Goal: Task Accomplishment & Management: Use online tool/utility

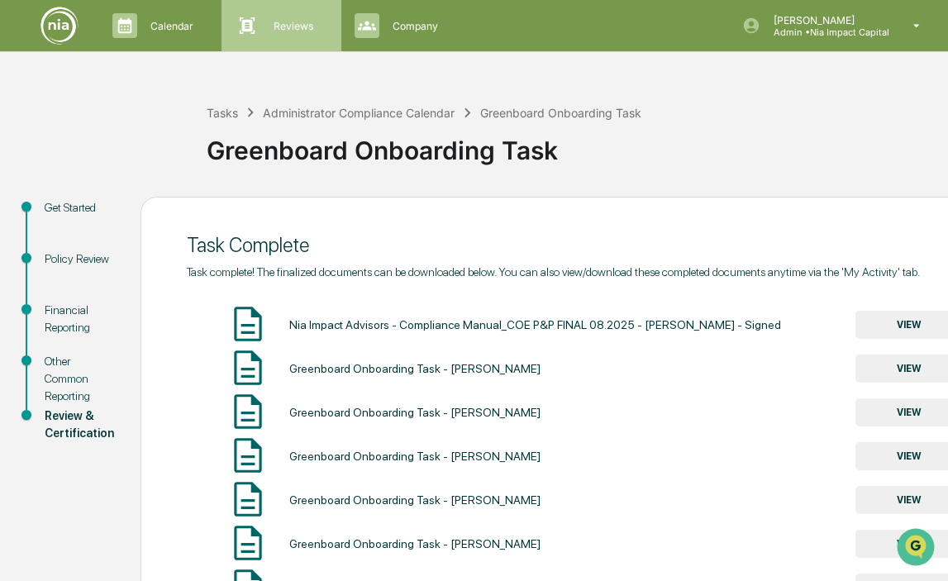
click at [295, 13] on div "Reviews Approval Management" at bounding box center [279, 25] width 102 height 25
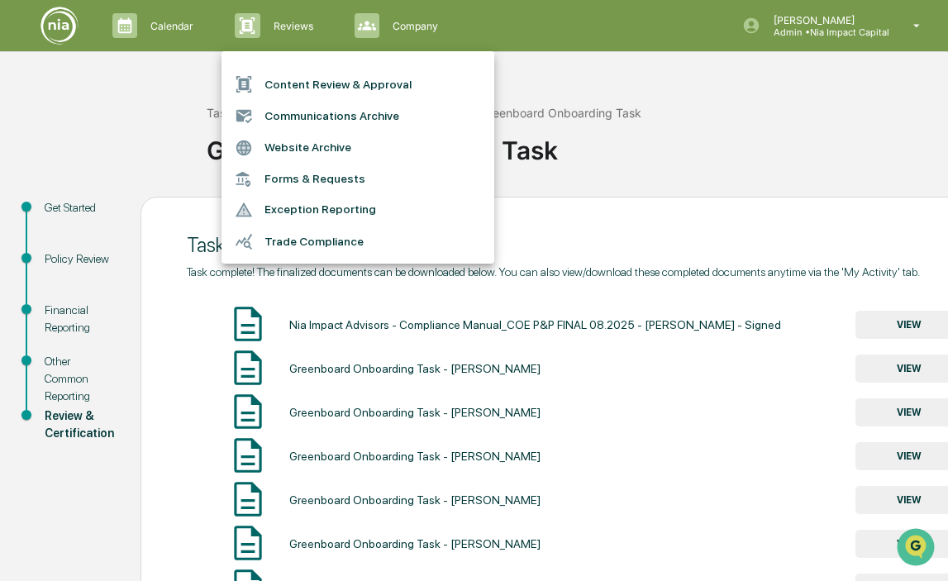
click at [293, 80] on li "Content Review & Approval" at bounding box center [357, 84] width 273 height 31
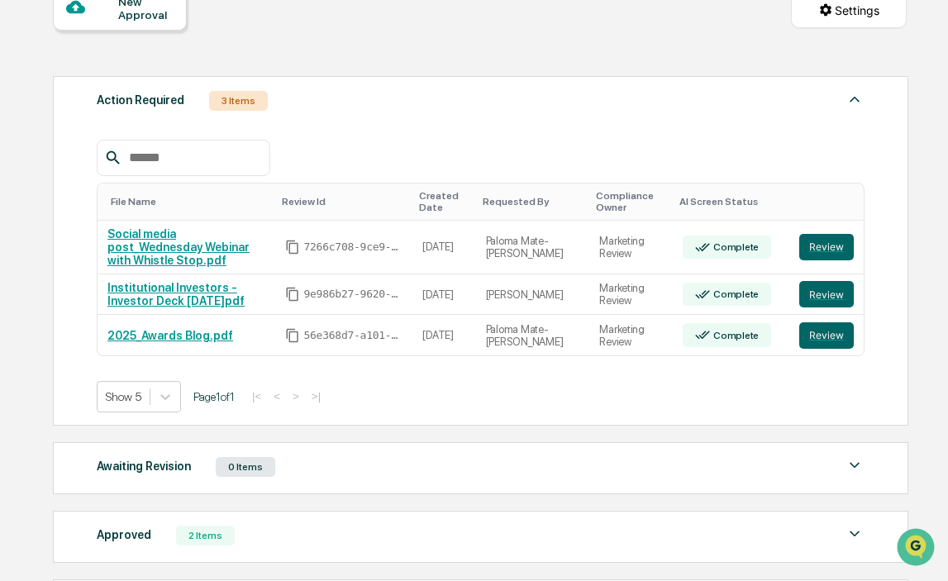
scroll to position [180, 0]
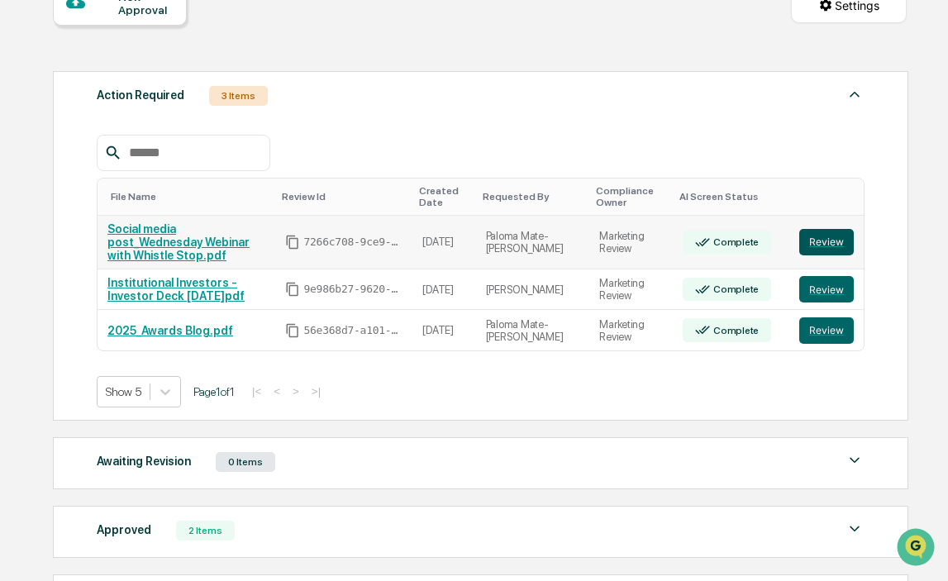
click at [822, 230] on button "Review" at bounding box center [826, 242] width 55 height 26
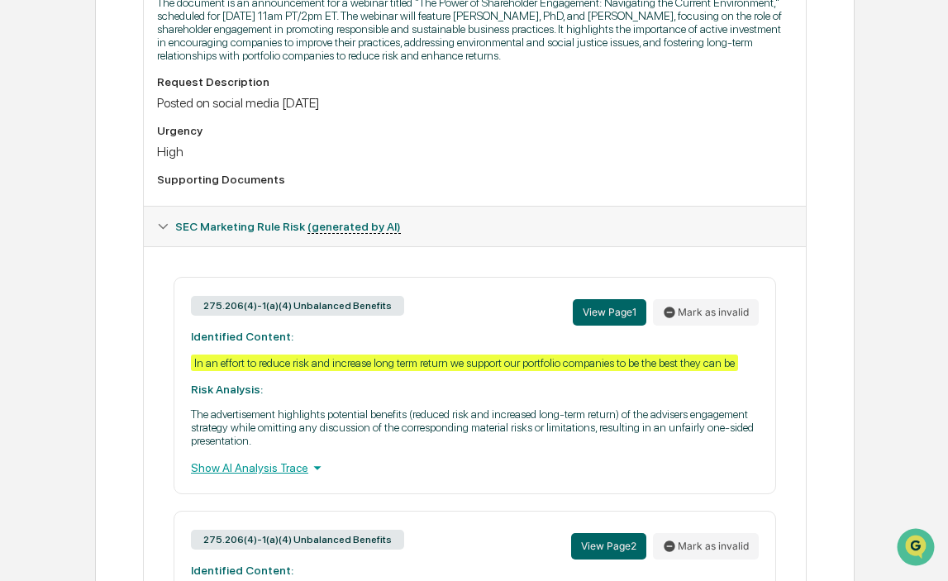
scroll to position [507, 0]
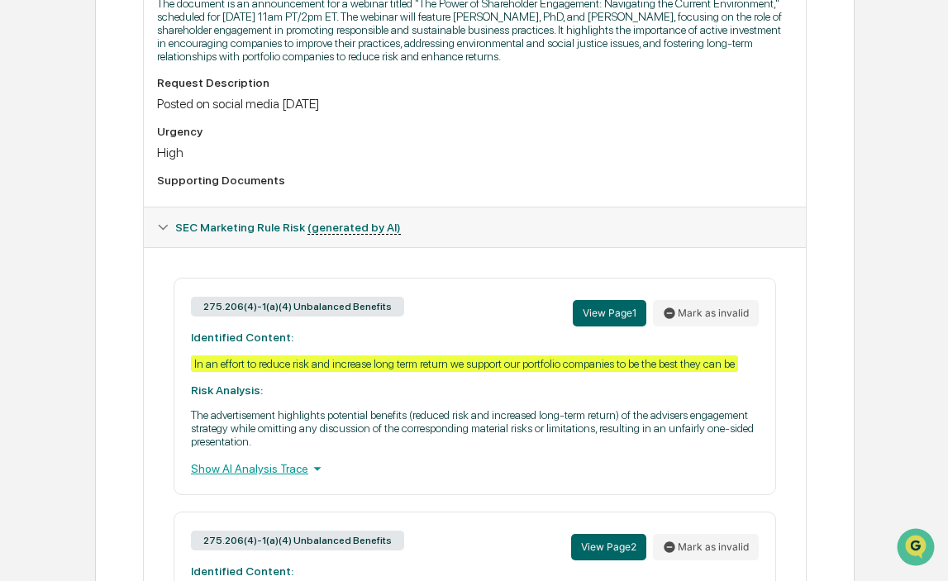
click at [308, 478] on div "Show AI Analysis Trace" at bounding box center [475, 468] width 568 height 18
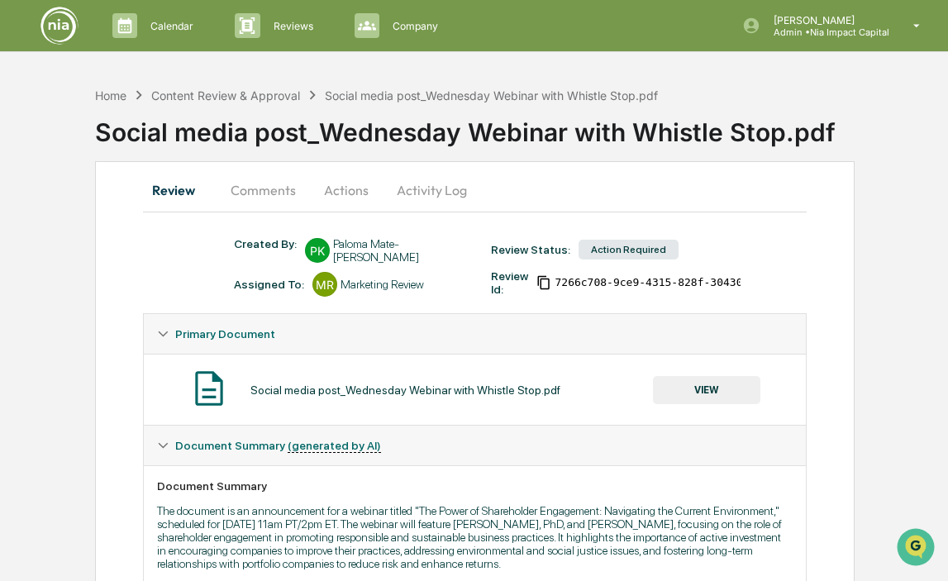
scroll to position [40, 0]
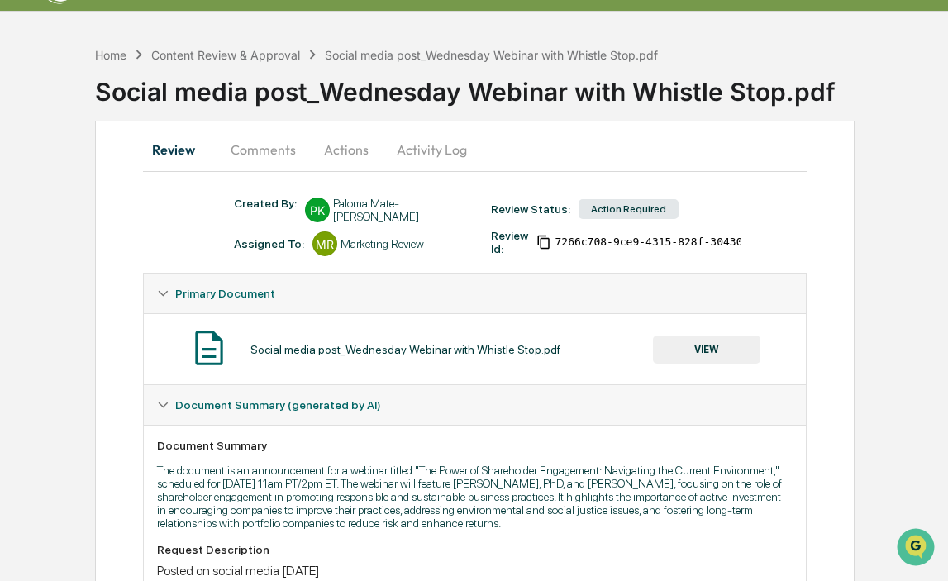
click at [725, 348] on button "VIEW" at bounding box center [706, 350] width 107 height 28
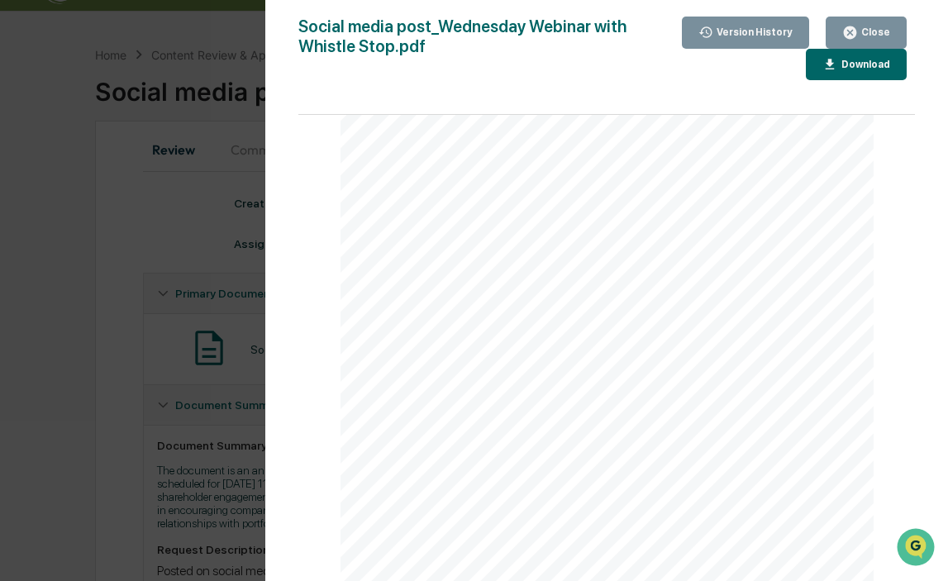
scroll to position [1956, 0]
drag, startPoint x: 749, startPoint y: 188, endPoint x: 783, endPoint y: 201, distance: 36.4
drag, startPoint x: 750, startPoint y: 193, endPoint x: 779, endPoint y: 208, distance: 32.5
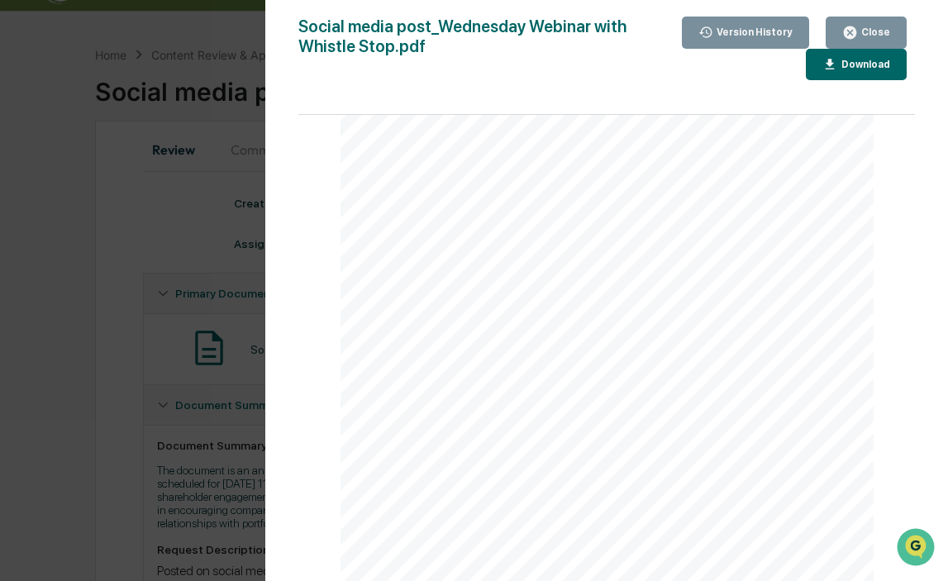
click at [782, 28] on div "Version History" at bounding box center [752, 32] width 79 height 12
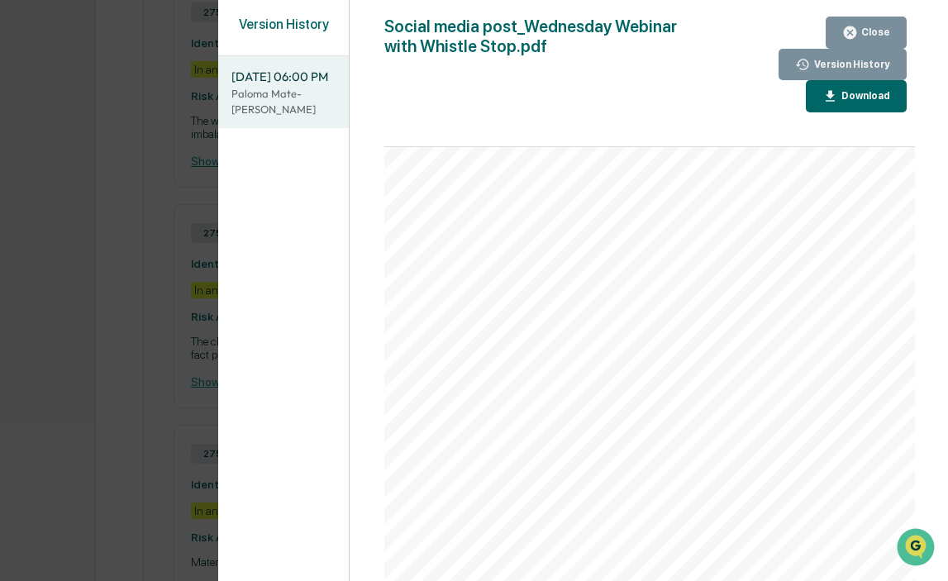
scroll to position [1737, 0]
click at [859, 25] on div "Close" at bounding box center [866, 33] width 48 height 16
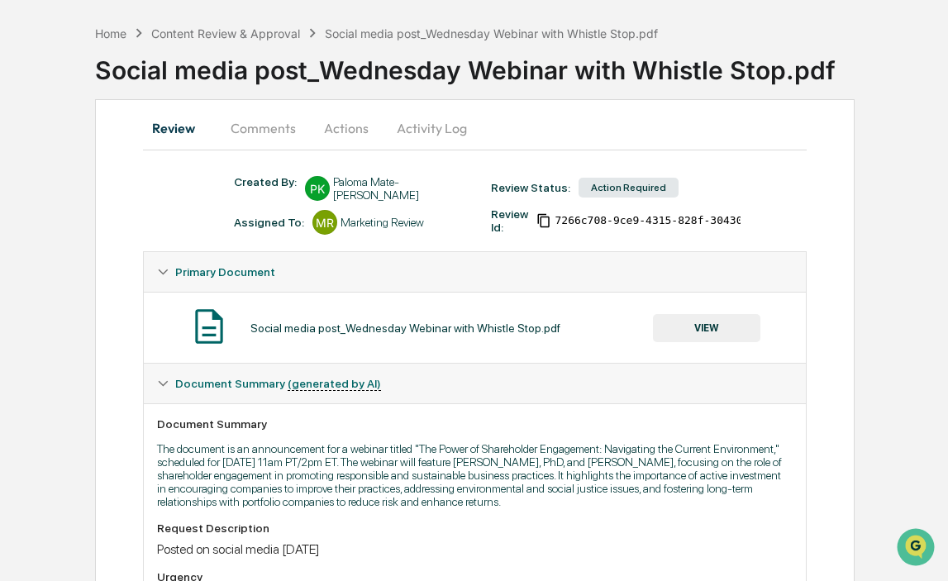
scroll to position [55, 0]
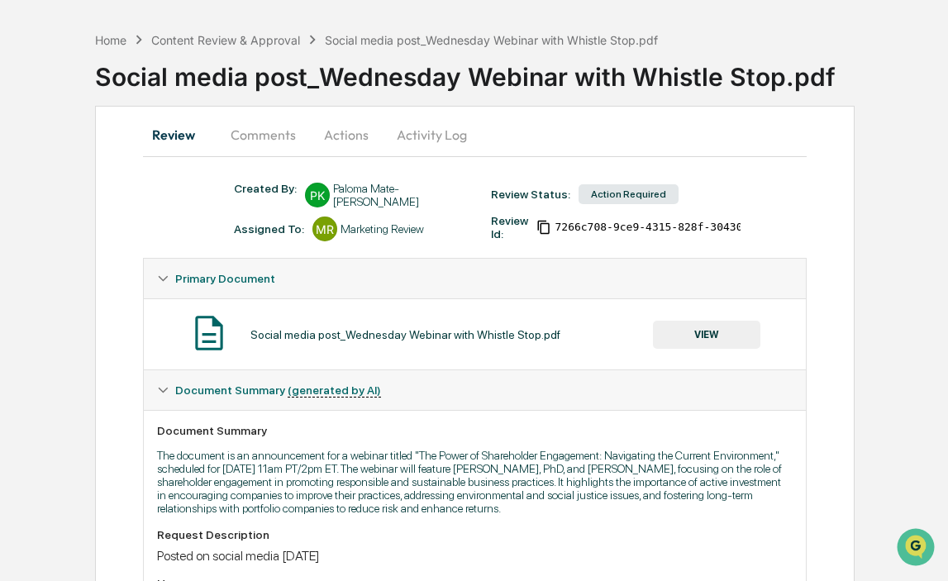
click at [637, 192] on div "Action Required" at bounding box center [628, 194] width 100 height 20
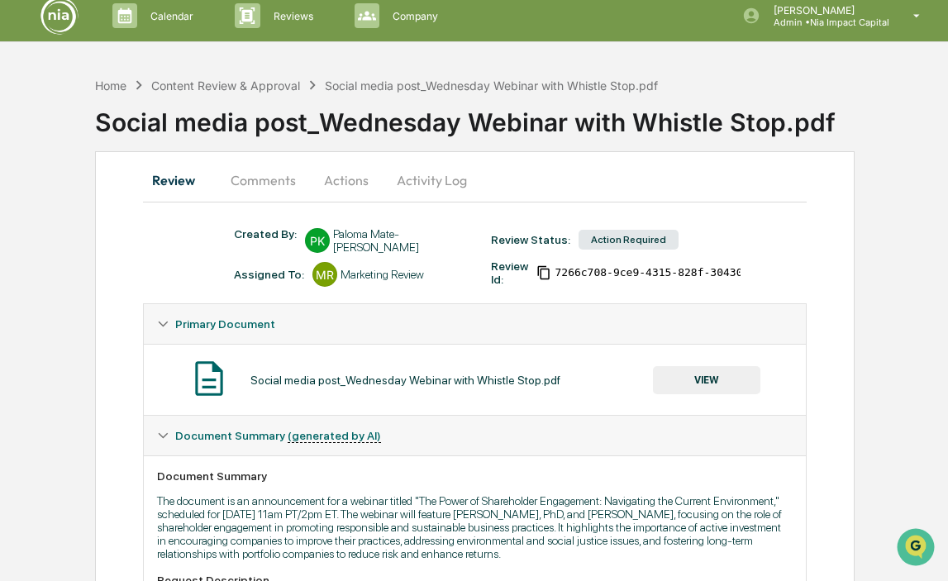
scroll to position [0, 0]
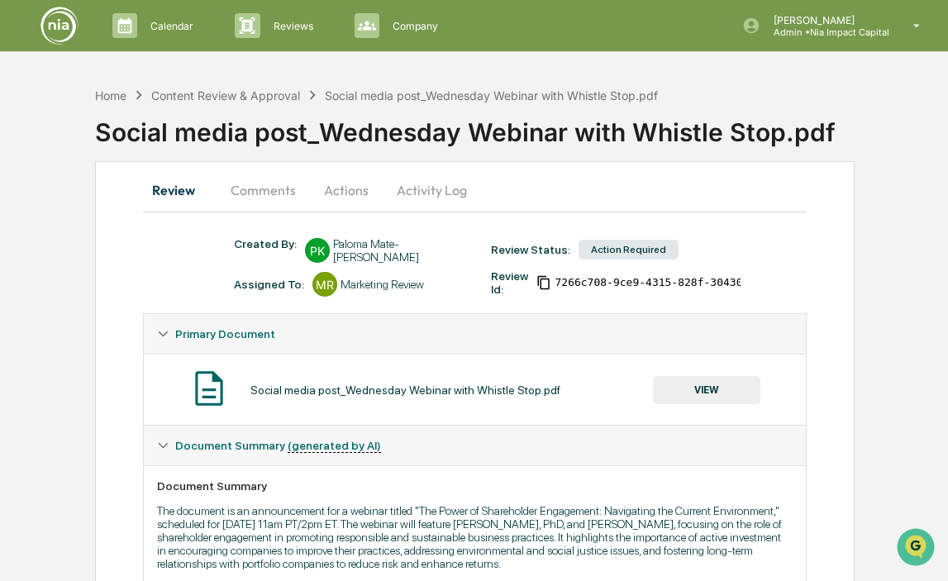
click at [279, 192] on button "Comments" at bounding box center [263, 190] width 92 height 40
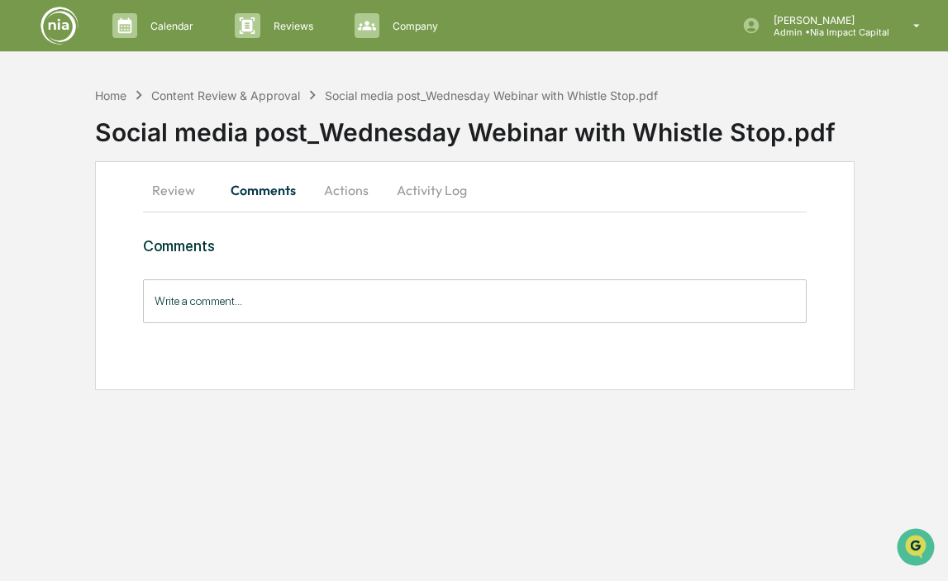
click at [321, 300] on input "Write a comment..." at bounding box center [475, 301] width 664 height 44
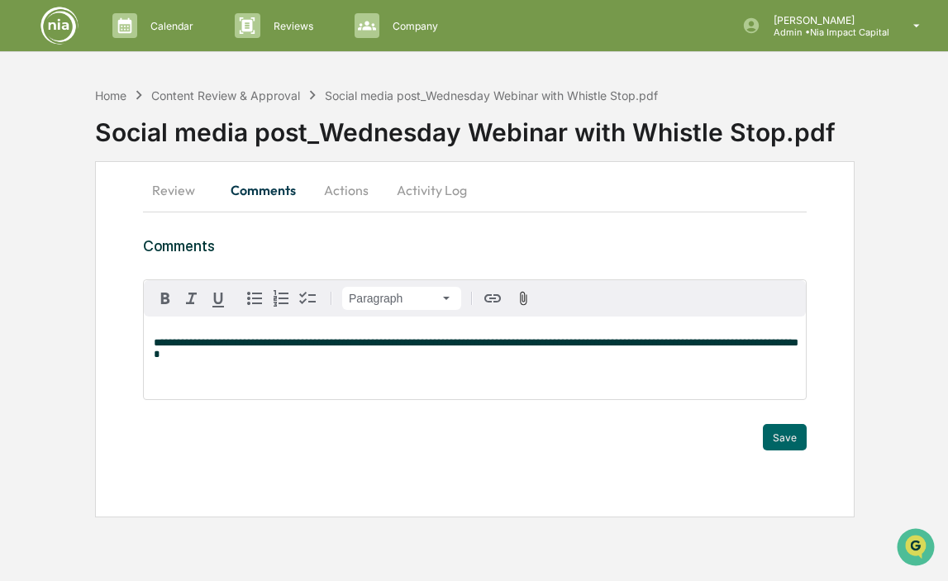
click at [331, 343] on span "**********" at bounding box center [476, 348] width 645 height 22
click at [326, 349] on p "**********" at bounding box center [475, 343] width 642 height 12
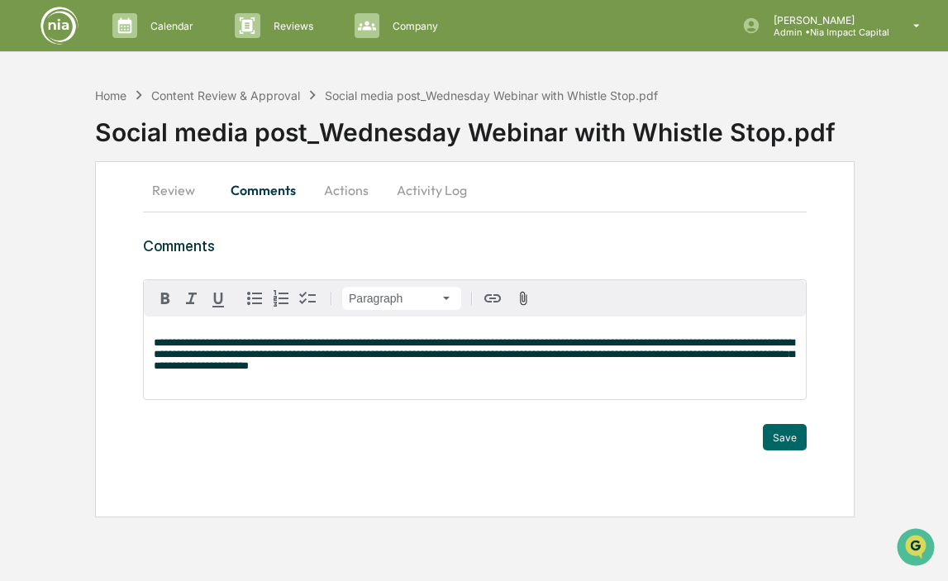
click at [317, 339] on span "**********" at bounding box center [474, 354] width 640 height 34
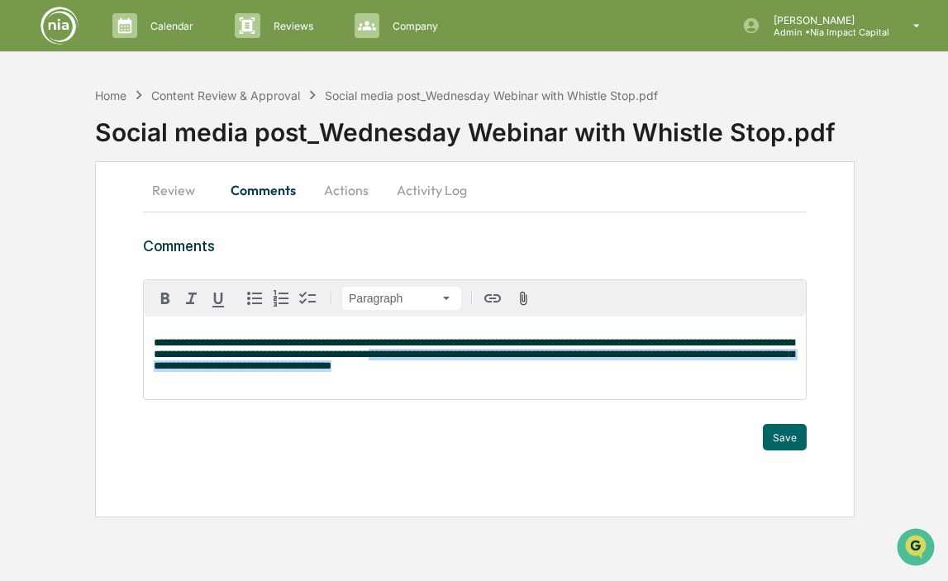
drag, startPoint x: 535, startPoint y: 355, endPoint x: 670, endPoint y: 376, distance: 137.2
click at [670, 376] on div "**********" at bounding box center [475, 358] width 662 height 83
copy span "**********"
click at [343, 193] on button "Actions" at bounding box center [346, 190] width 74 height 40
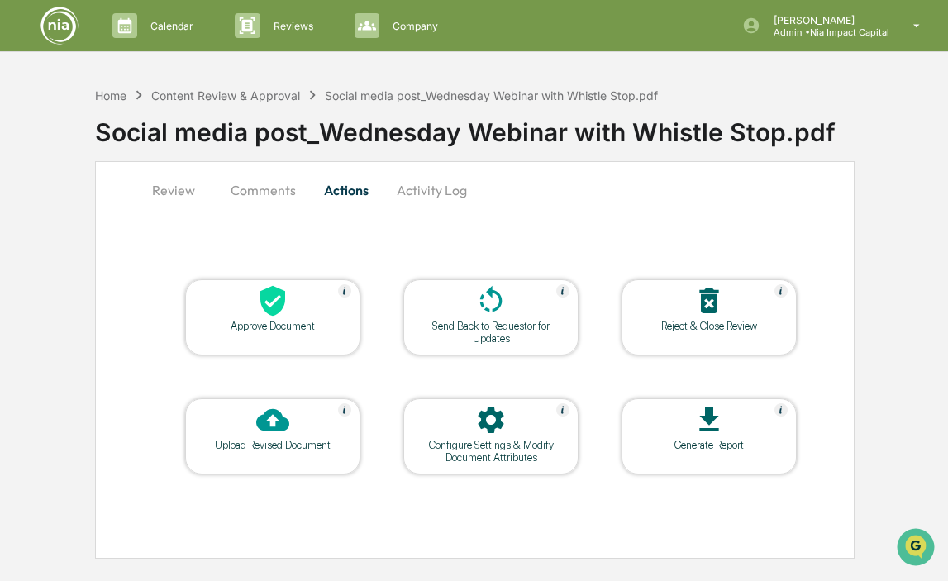
click at [493, 307] on icon at bounding box center [490, 300] width 33 height 33
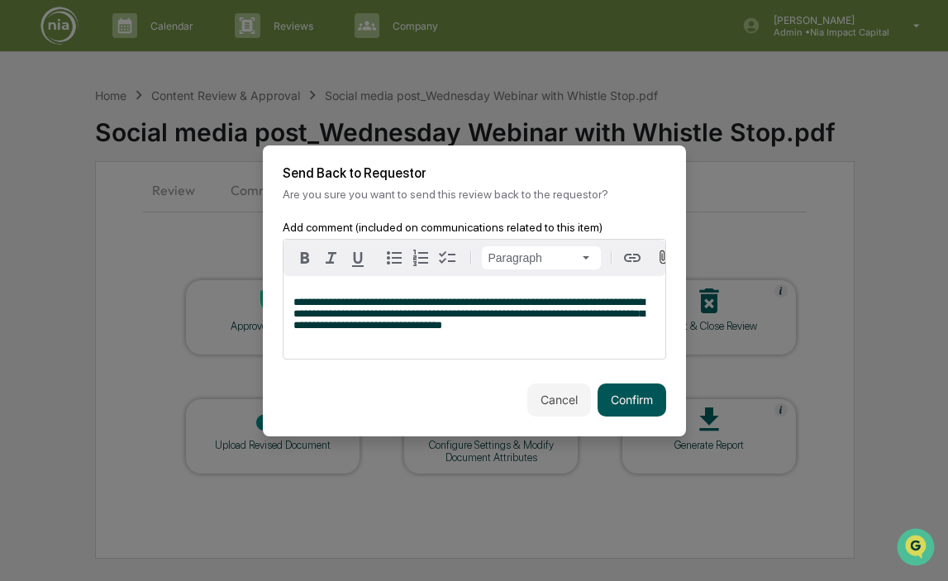
click at [633, 400] on button "Confirm" at bounding box center [631, 399] width 69 height 33
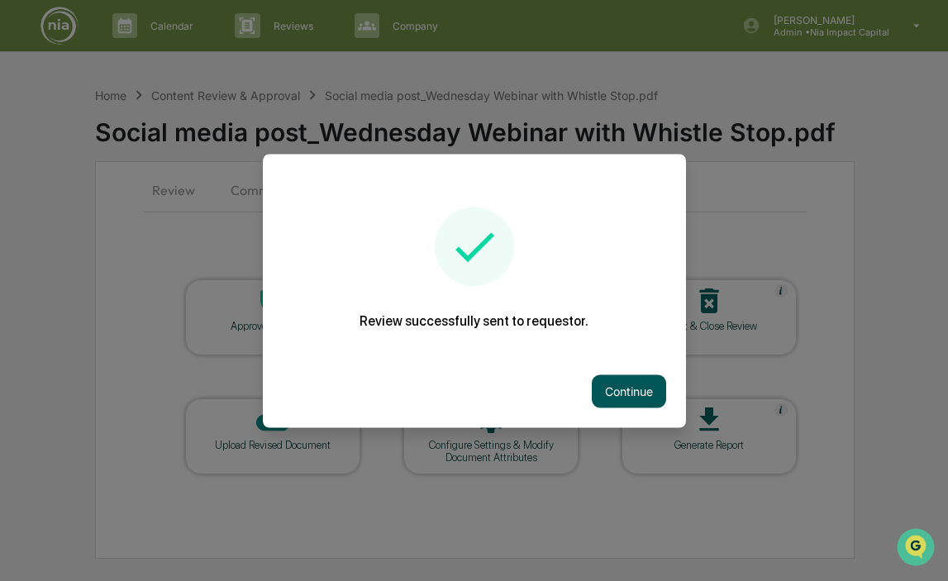
click at [629, 388] on button "Continue" at bounding box center [629, 390] width 74 height 33
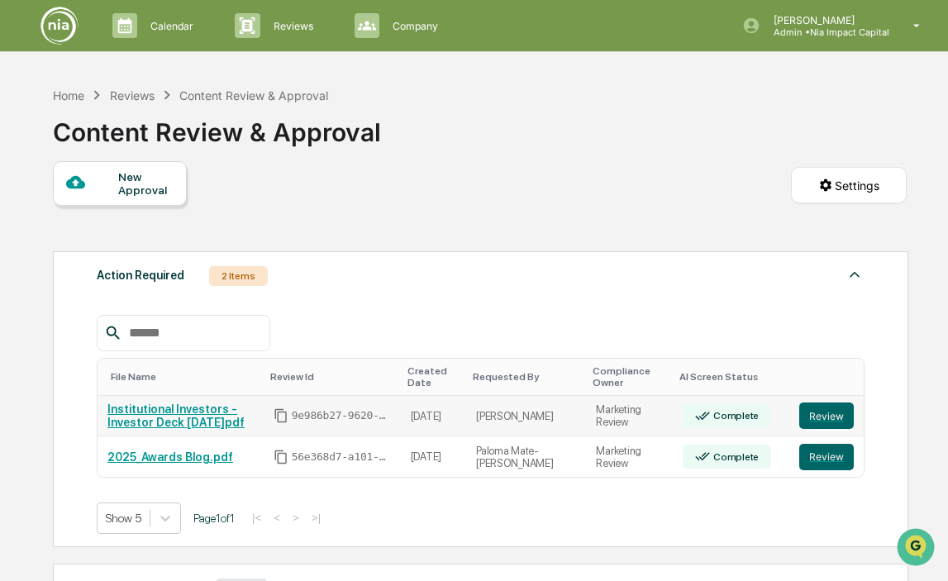
click at [172, 416] on link "Institutional Investors - Investor Deck [DATE]pdf" at bounding box center [175, 415] width 137 height 26
